Goal: Task Accomplishment & Management: Manage account settings

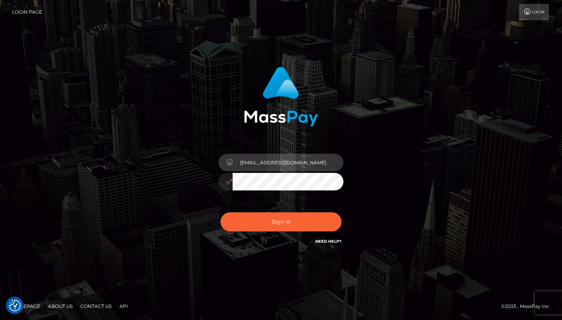
type input "goddlycreation@gmail.com"
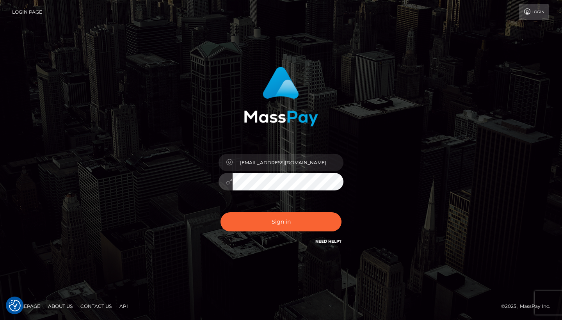
click at [281, 222] on button "Sign in" at bounding box center [281, 221] width 121 height 19
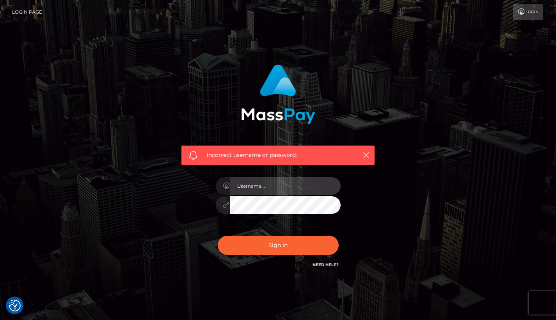
type input "[EMAIL_ADDRESS][DOMAIN_NAME]"
click at [278, 245] on button "Sign in" at bounding box center [278, 245] width 121 height 19
type input "goddlycreation@gmail.com"
click at [278, 245] on button "Sign in" at bounding box center [278, 245] width 121 height 19
type input "[EMAIL_ADDRESS][DOMAIN_NAME]"
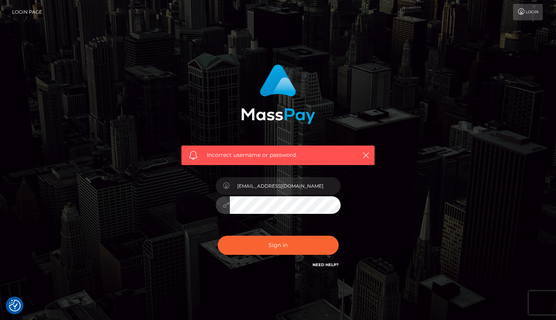
click at [278, 245] on button "Sign in" at bounding box center [278, 245] width 121 height 19
type input "[EMAIL_ADDRESS][DOMAIN_NAME]"
click at [278, 245] on button "Sign in" at bounding box center [278, 245] width 121 height 19
